Goal: Information Seeking & Learning: Learn about a topic

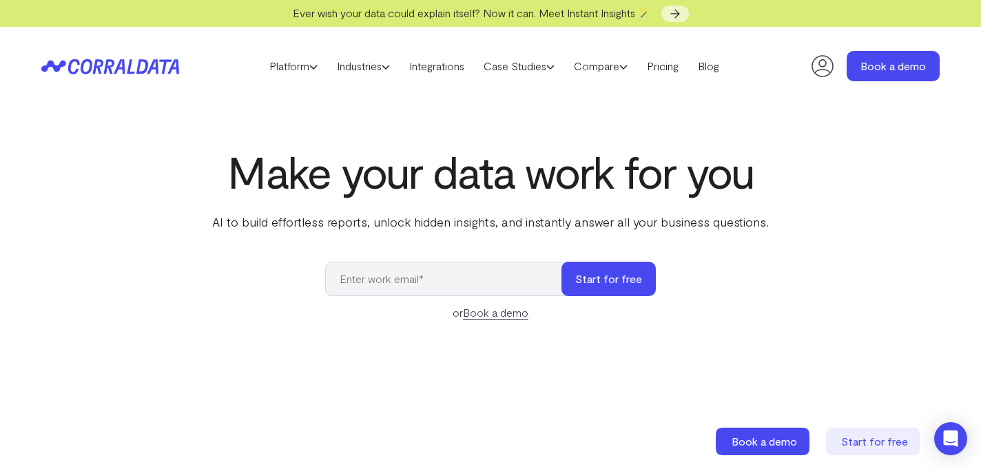
click at [520, 193] on h1 "Make your data work for you" at bounding box center [490, 172] width 562 height 50
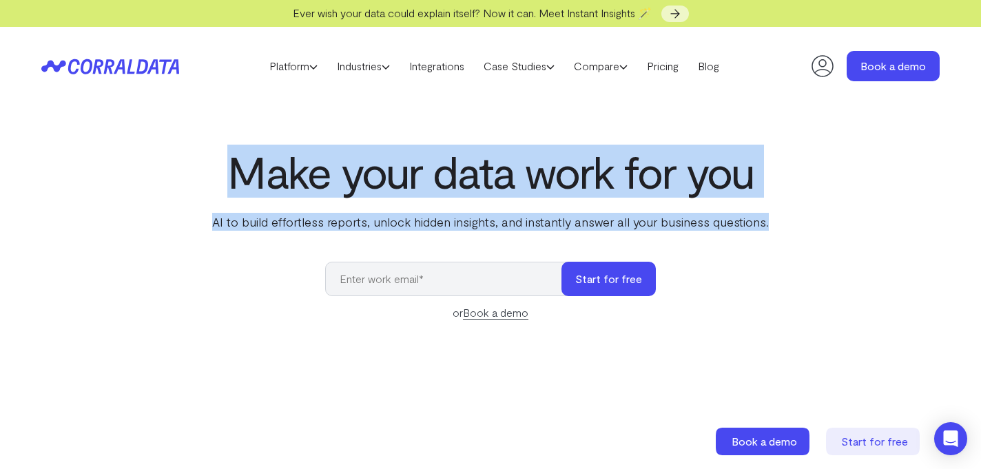
drag, startPoint x: 520, startPoint y: 193, endPoint x: 532, endPoint y: 209, distance: 20.1
click at [532, 209] on div "Make your data work for you AI to build effortless reports, unlock hidden insig…" at bounding box center [490, 189] width 562 height 84
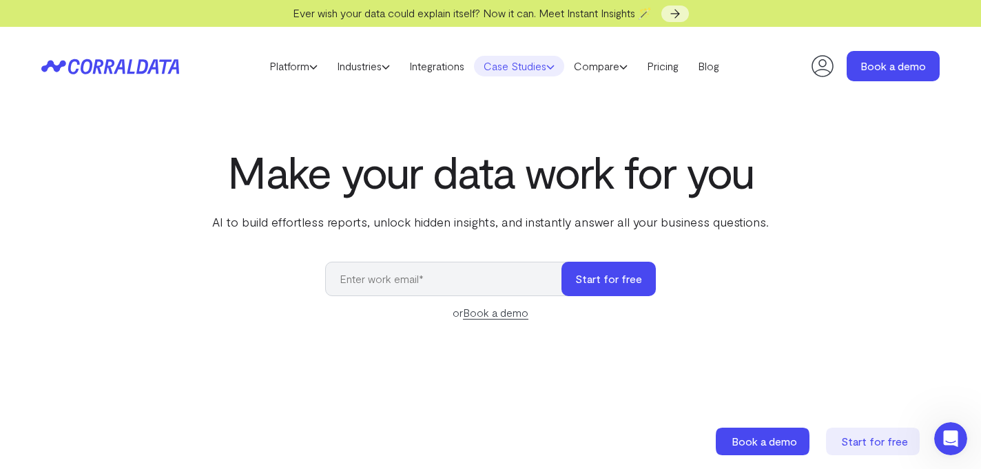
click at [534, 57] on link "Case Studies" at bounding box center [519, 66] width 90 height 21
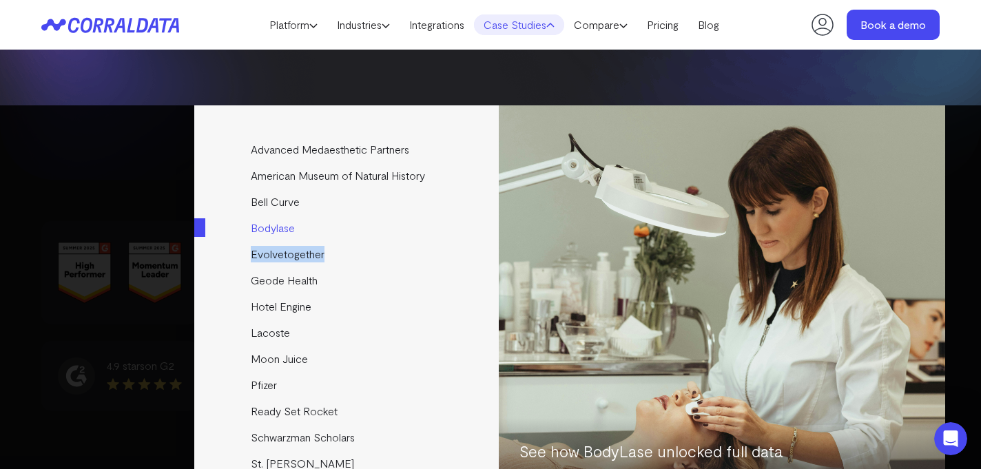
scroll to position [5908, 0]
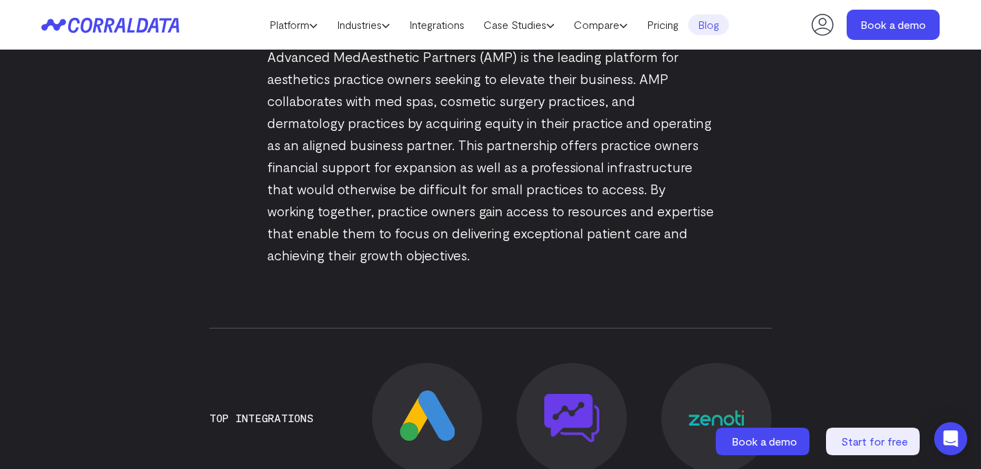
scroll to position [715, 0]
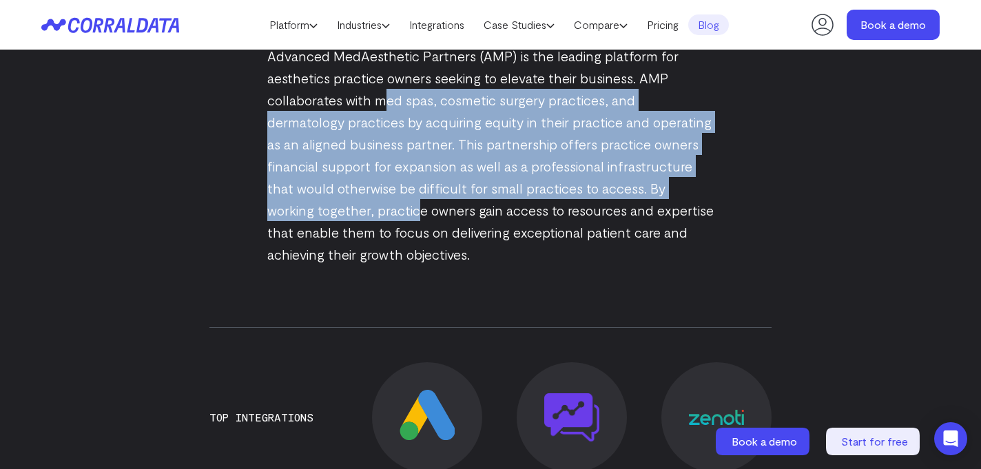
drag, startPoint x: 384, startPoint y: 104, endPoint x: 360, endPoint y: 251, distance: 148.5
click at [360, 246] on p "Advanced MedAesthetic Partners (AMP) is the leading platform for aesthetics pra…" at bounding box center [490, 155] width 446 height 220
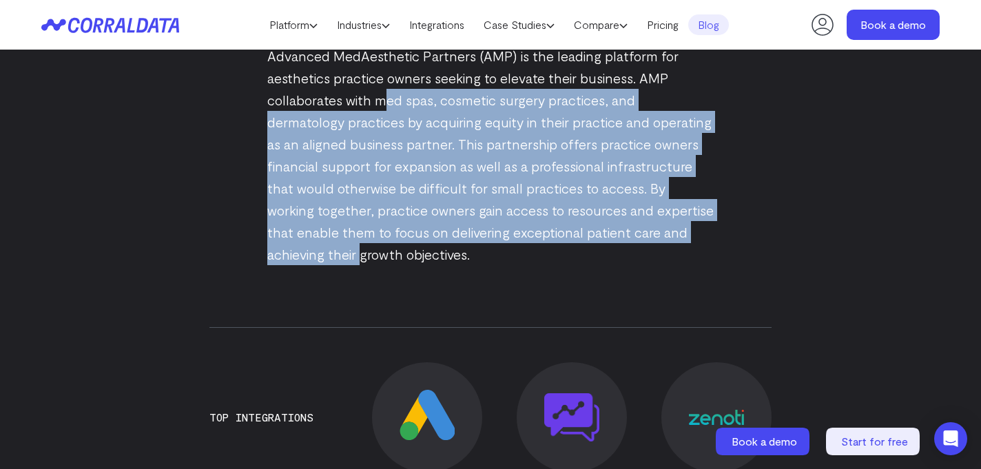
click at [360, 251] on p "Advanced MedAesthetic Partners (AMP) is the leading platform for aesthetics pra…" at bounding box center [490, 155] width 446 height 220
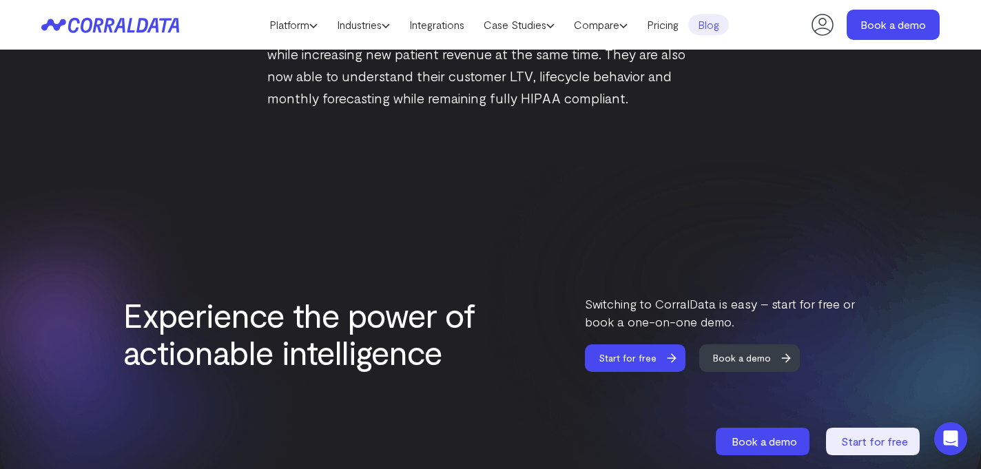
scroll to position [2325, 0]
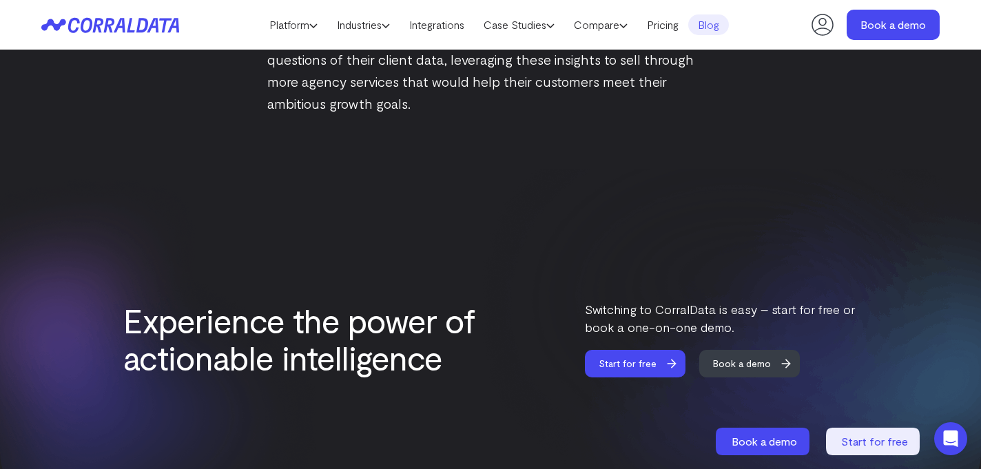
scroll to position [2376, 0]
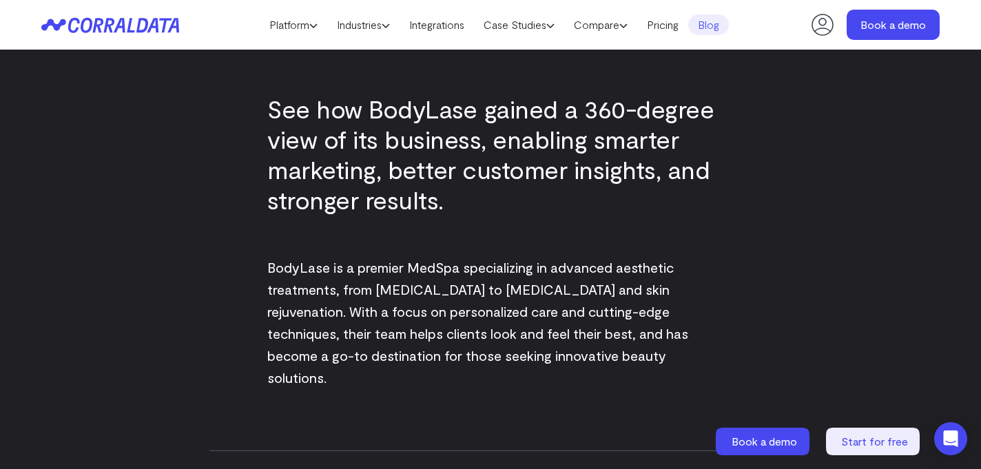
scroll to position [488, 0]
